Goal: Information Seeking & Learning: Learn about a topic

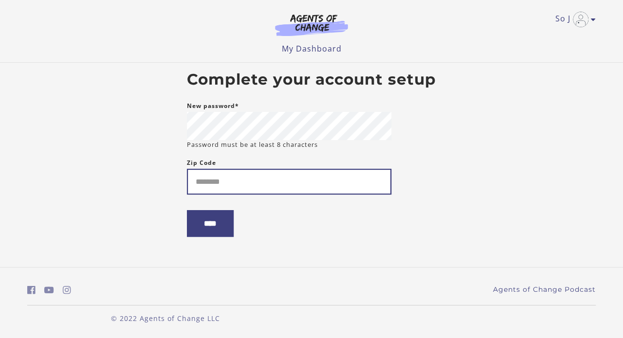
click at [264, 187] on input "Zip Code" at bounding box center [289, 182] width 205 height 26
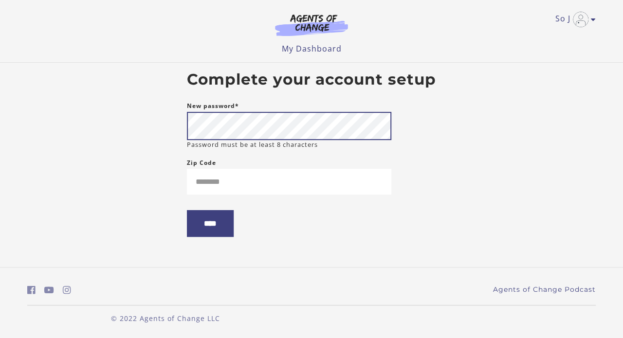
click at [144, 125] on body "Skip to main content So J My Account Support Sign Out Toggle menu Menu My Dashb…" at bounding box center [311, 169] width 623 height 338
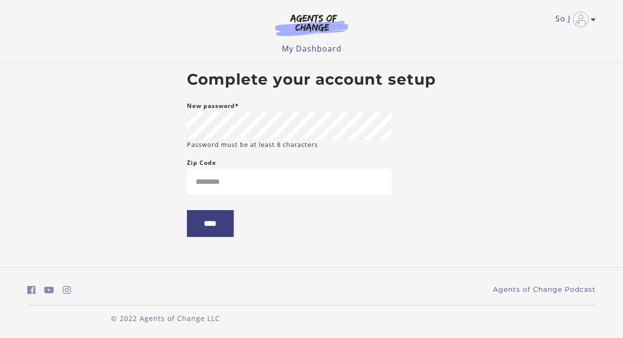
click at [144, 126] on body "Skip to main content So J My Account Support Sign Out Toggle menu Menu My Dashb…" at bounding box center [311, 169] width 623 height 338
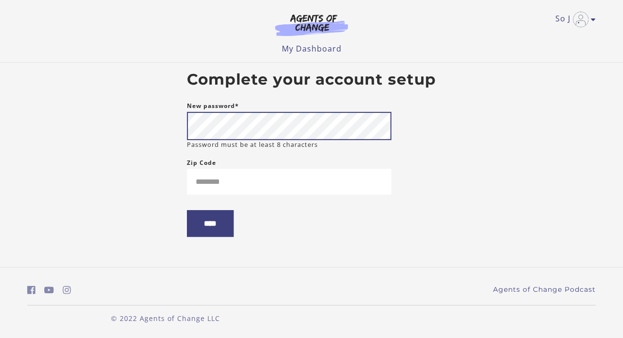
click at [152, 131] on body "Skip to main content So J My Account Support Sign Out Toggle menu Menu My Dashb…" at bounding box center [311, 169] width 623 height 338
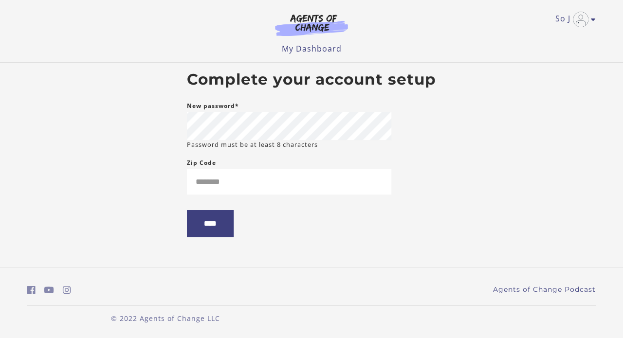
click at [152, 131] on body "Skip to main content So J My Account Support Sign Out Toggle menu Menu My Dashb…" at bounding box center [311, 169] width 623 height 338
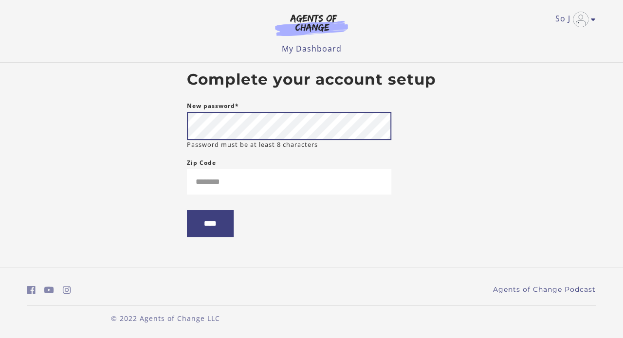
click at [142, 118] on body "Skip to main content So J My Account Support Sign Out Toggle menu Menu My Dashb…" at bounding box center [311, 169] width 623 height 338
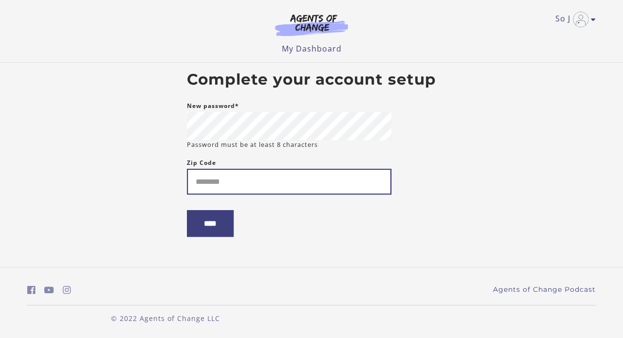
click at [216, 180] on input "Zip Code" at bounding box center [289, 182] width 205 height 26
type input "*****"
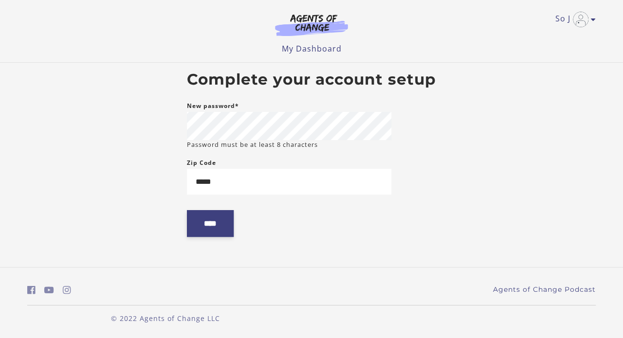
click at [231, 235] on input "****" at bounding box center [210, 223] width 47 height 27
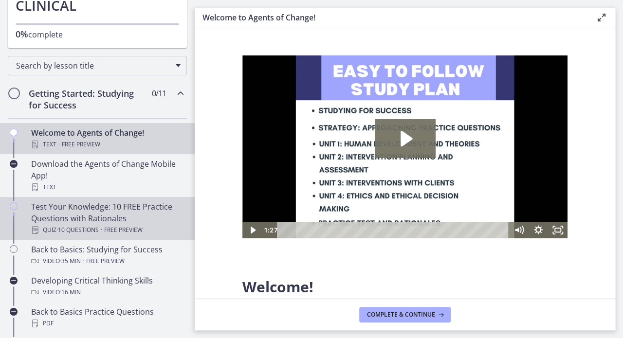
scroll to position [107, 0]
click at [95, 224] on span "· 10 Questions" at bounding box center [77, 230] width 42 height 12
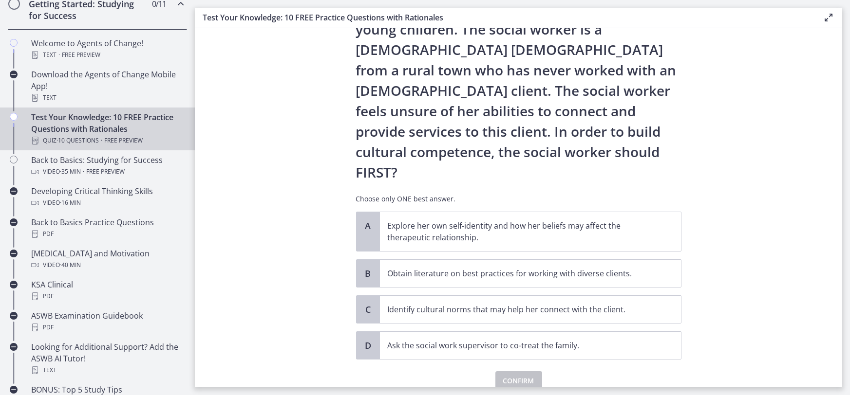
scroll to position [102, 0]
click at [597, 220] on p "Explore her own self-identity and how her beliefs may affect the therapeutic re…" at bounding box center [521, 231] width 266 height 23
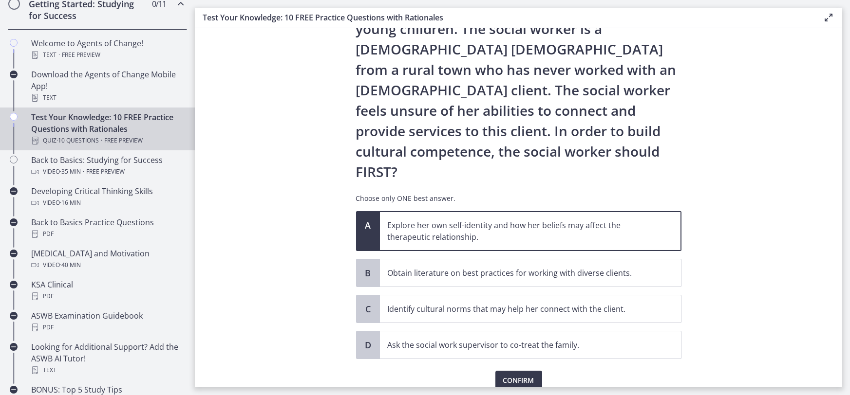
click at [597, 220] on p "Explore her own self-identity and how her beliefs may affect the therapeutic re…" at bounding box center [521, 231] width 266 height 23
click at [523, 338] on span "Confirm" at bounding box center [518, 381] width 31 height 12
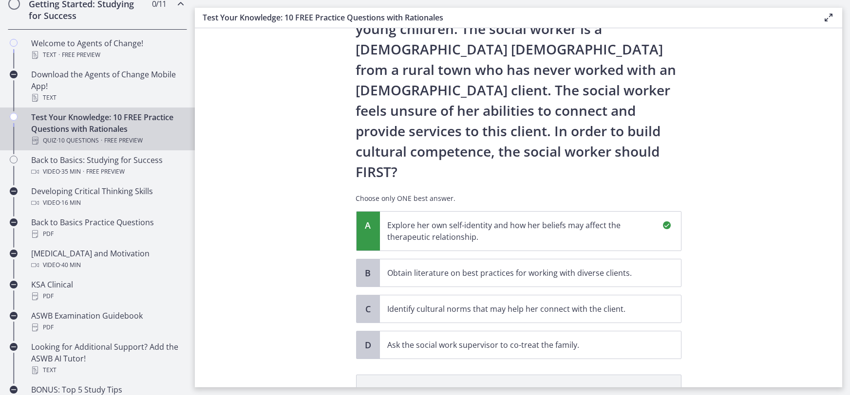
scroll to position [217, 0]
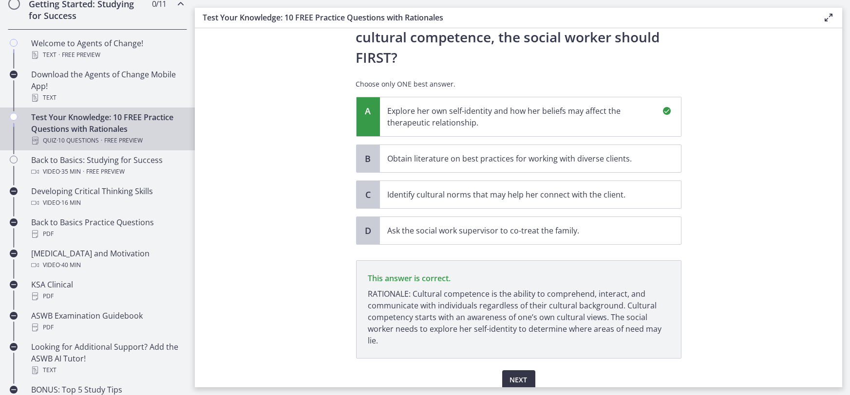
click at [519, 338] on span "Next" at bounding box center [519, 381] width 18 height 12
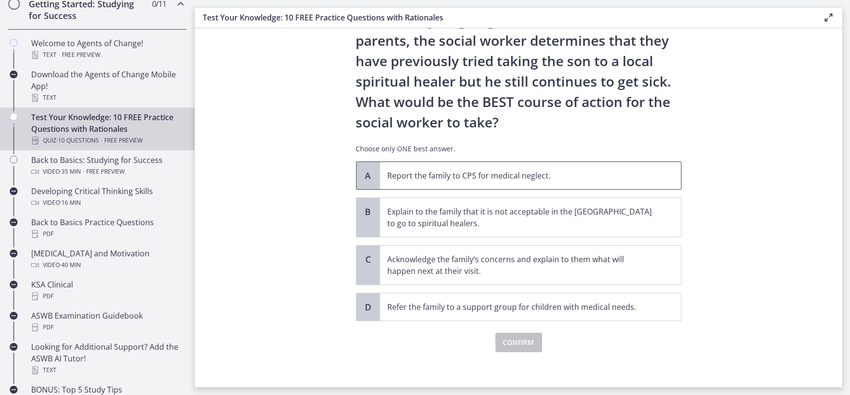
scroll to position [155, 0]
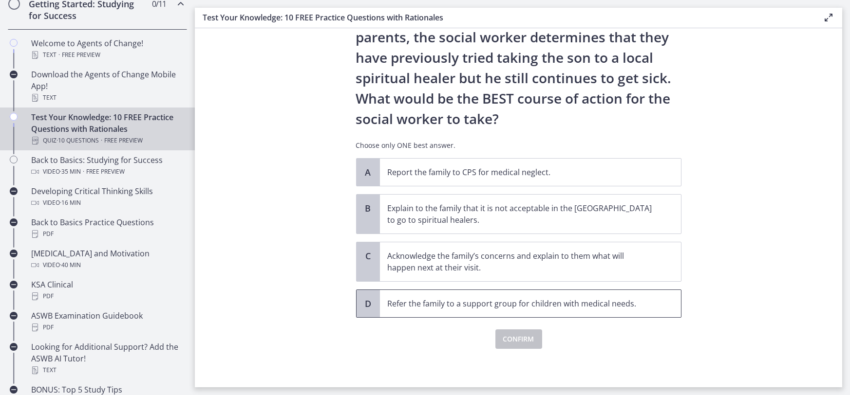
click at [473, 304] on p "Refer the family to a support group for children with medical needs." at bounding box center [521, 304] width 266 height 12
click at [529, 338] on span "Confirm" at bounding box center [518, 340] width 31 height 12
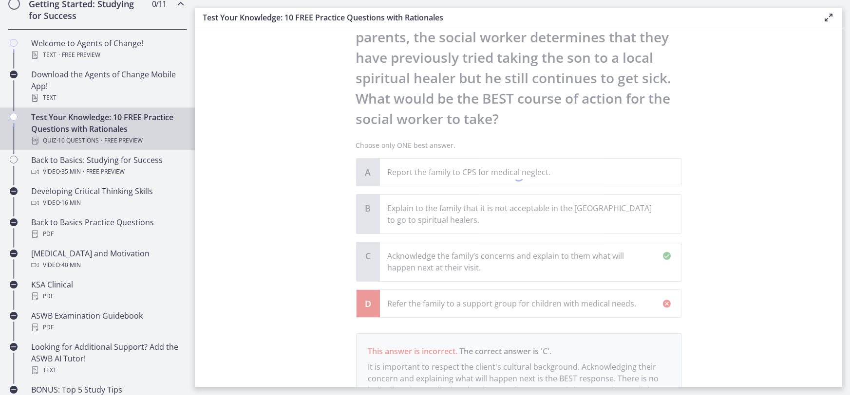
scroll to position [269, 0]
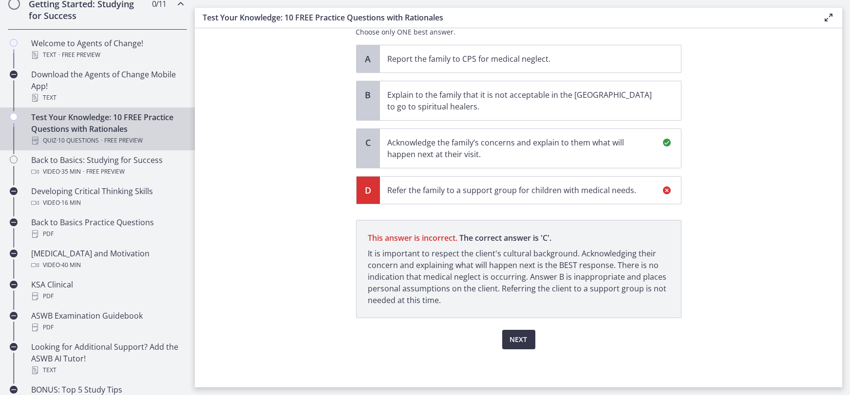
click at [519, 338] on span "Next" at bounding box center [519, 340] width 18 height 12
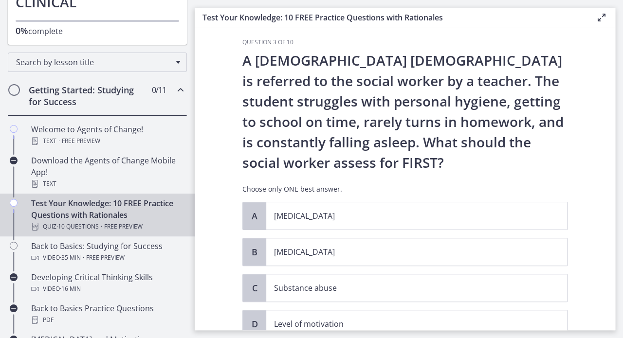
scroll to position [107, 0]
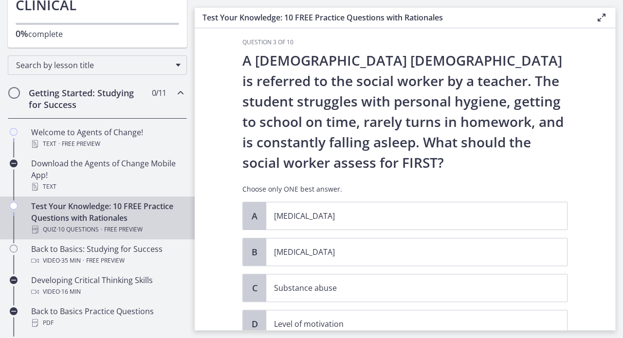
click at [599, 135] on section "Question 3 of 10 A [DEMOGRAPHIC_DATA] [DEMOGRAPHIC_DATA] is referred to the soc…" at bounding box center [405, 179] width 421 height 302
click at [592, 221] on section "Question 3 of 10 A [DEMOGRAPHIC_DATA] [DEMOGRAPHIC_DATA] is referred to the soc…" at bounding box center [405, 179] width 421 height 302
